Goal: Obtain resource: Download file/media

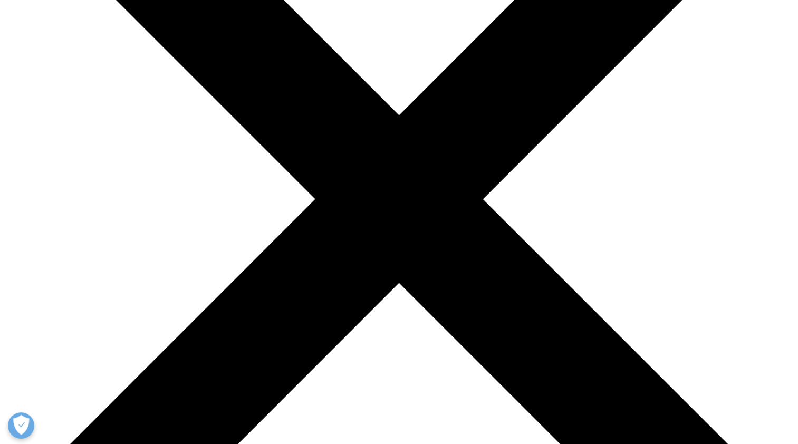
scroll to position [424, 622]
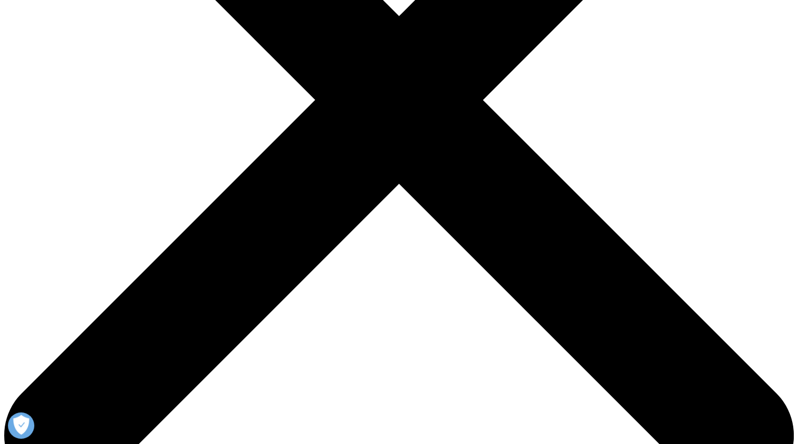
scroll to position [316, 0]
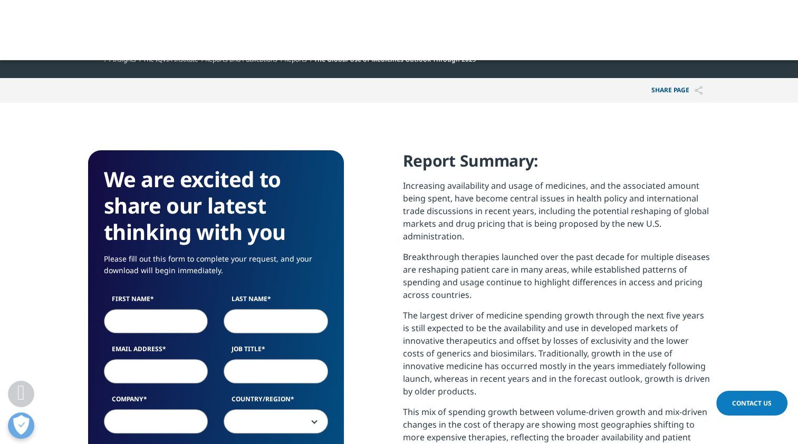
click at [121, 324] on input "First Name" at bounding box center [156, 321] width 104 height 24
type input "[PERSON_NAME]"
type input "[PERSON_NAME][EMAIL_ADDRESS][PERSON_NAME][DOMAIN_NAME]"
type input "[PERSON_NAME]"
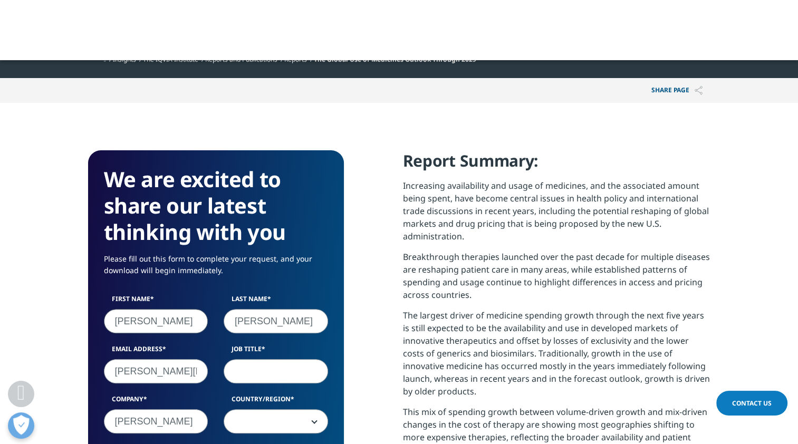
select select "[GEOGRAPHIC_DATA]"
click at [243, 369] on input "Job Title" at bounding box center [276, 371] width 104 height 24
type input "Manager, CI"
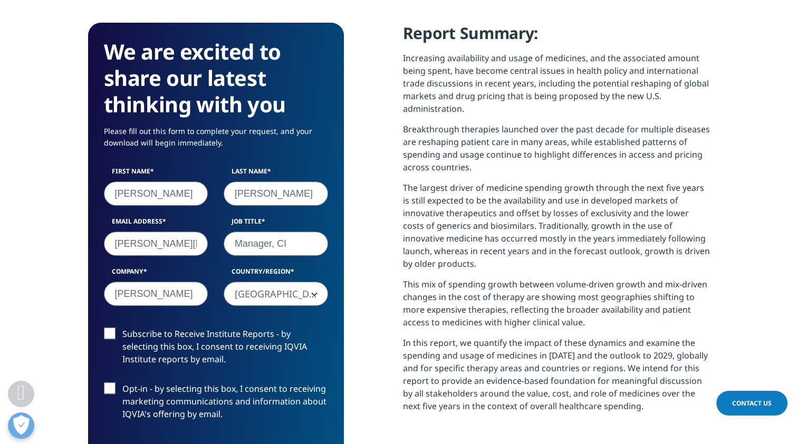
scroll to position [475, 0]
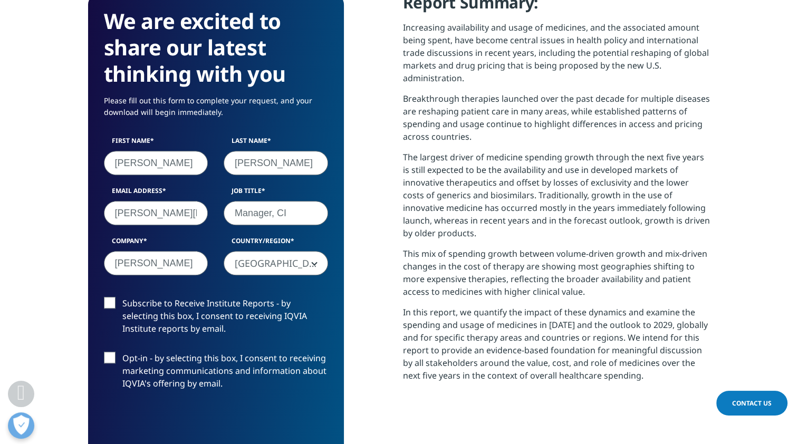
click at [112, 303] on label "Subscribe to Receive Institute Reports - by selecting this box, I consent to re…" at bounding box center [216, 319] width 224 height 44
click at [122, 297] on input "Subscribe to Receive Institute Reports - by selecting this box, I consent to re…" at bounding box center [122, 297] width 0 height 0
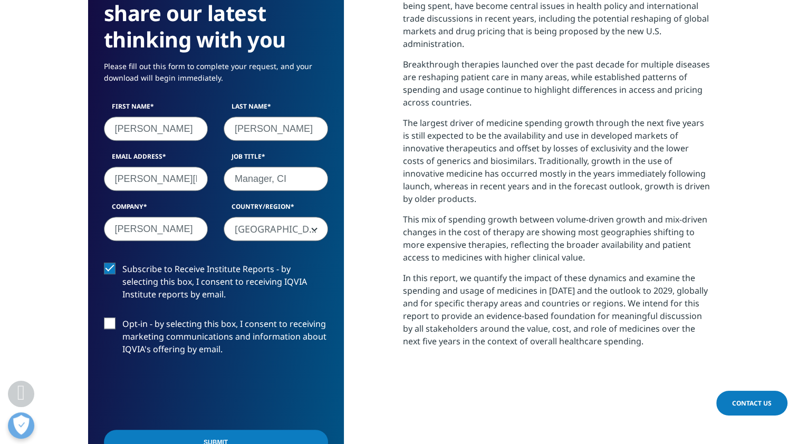
scroll to position [527, 0]
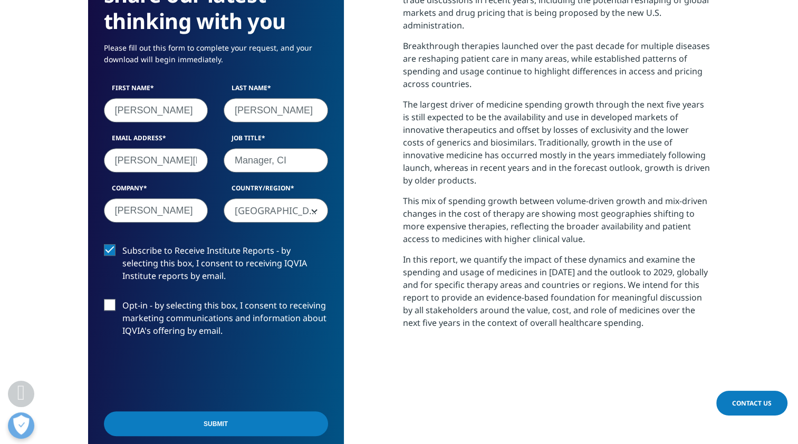
click at [216, 422] on input "Submit" at bounding box center [216, 423] width 224 height 25
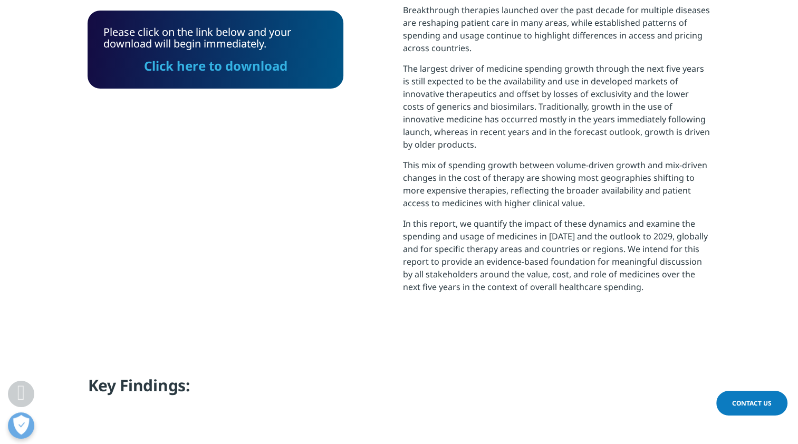
scroll to position [430, 0]
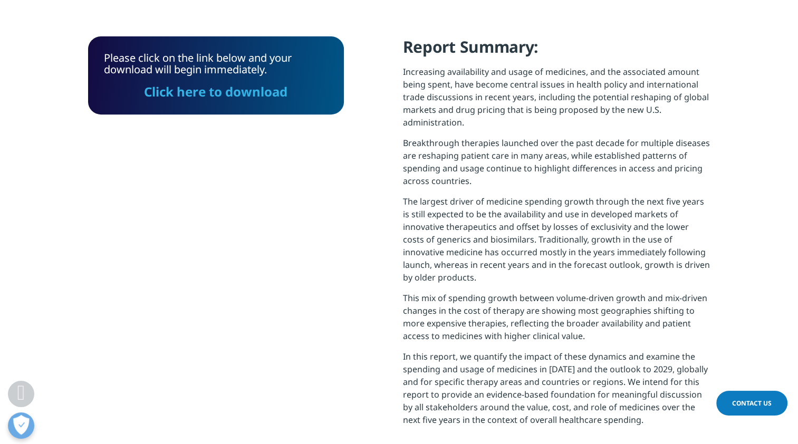
click at [215, 93] on link "Click here to download" at bounding box center [215, 91] width 143 height 17
